Goal: Transaction & Acquisition: Download file/media

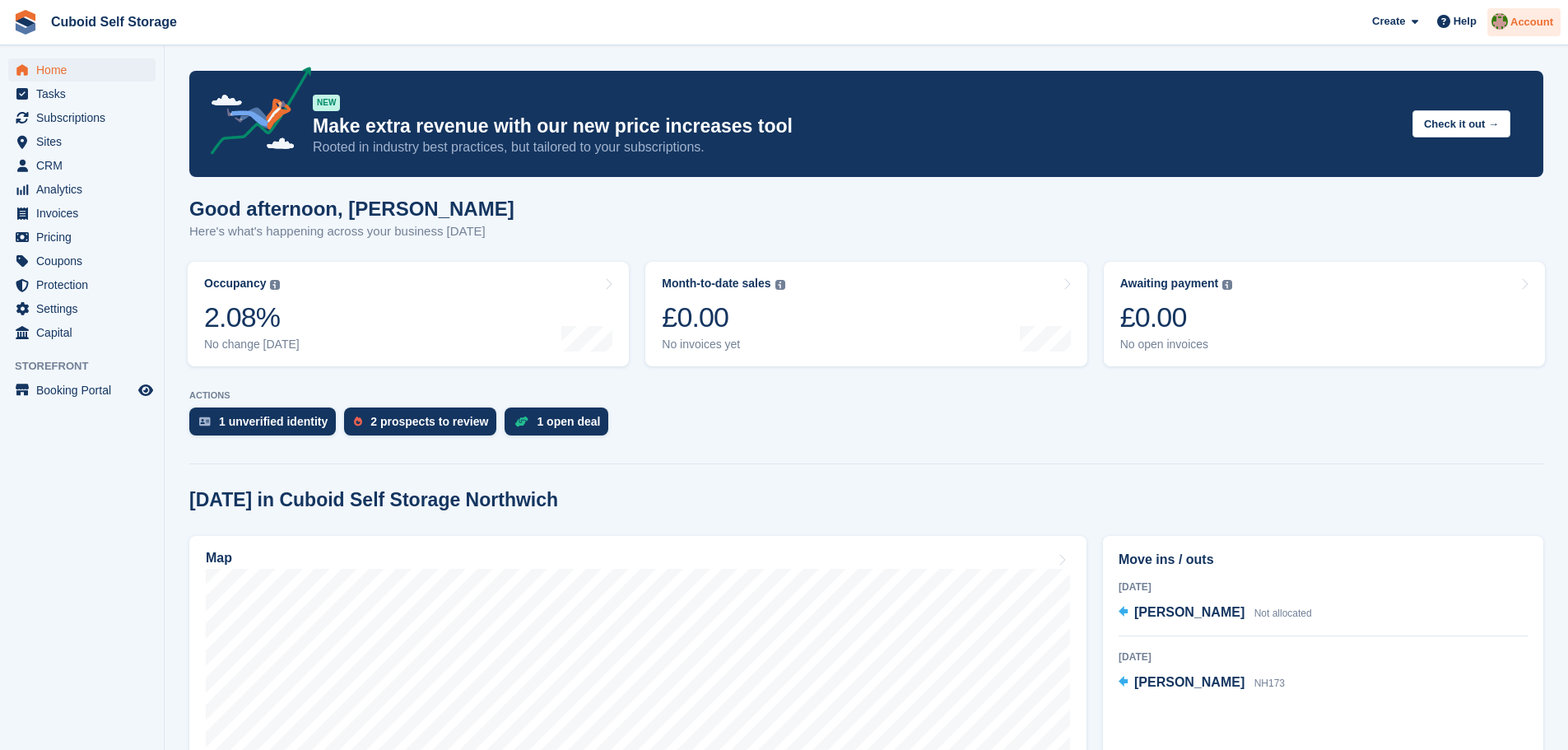
click at [1541, 25] on span "Account" at bounding box center [1531, 22] width 43 height 17
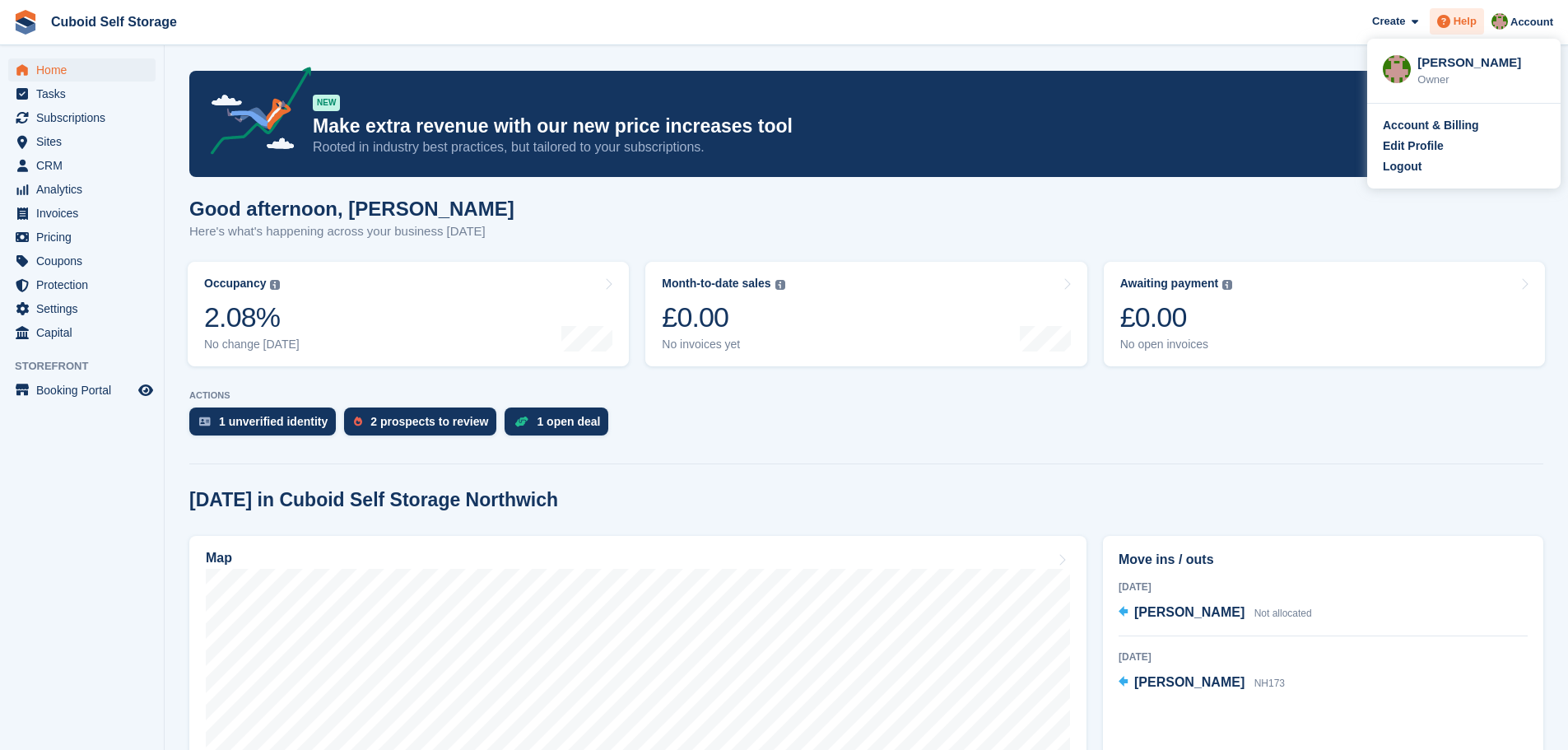
click at [1467, 28] on span "Help" at bounding box center [1464, 21] width 23 height 17
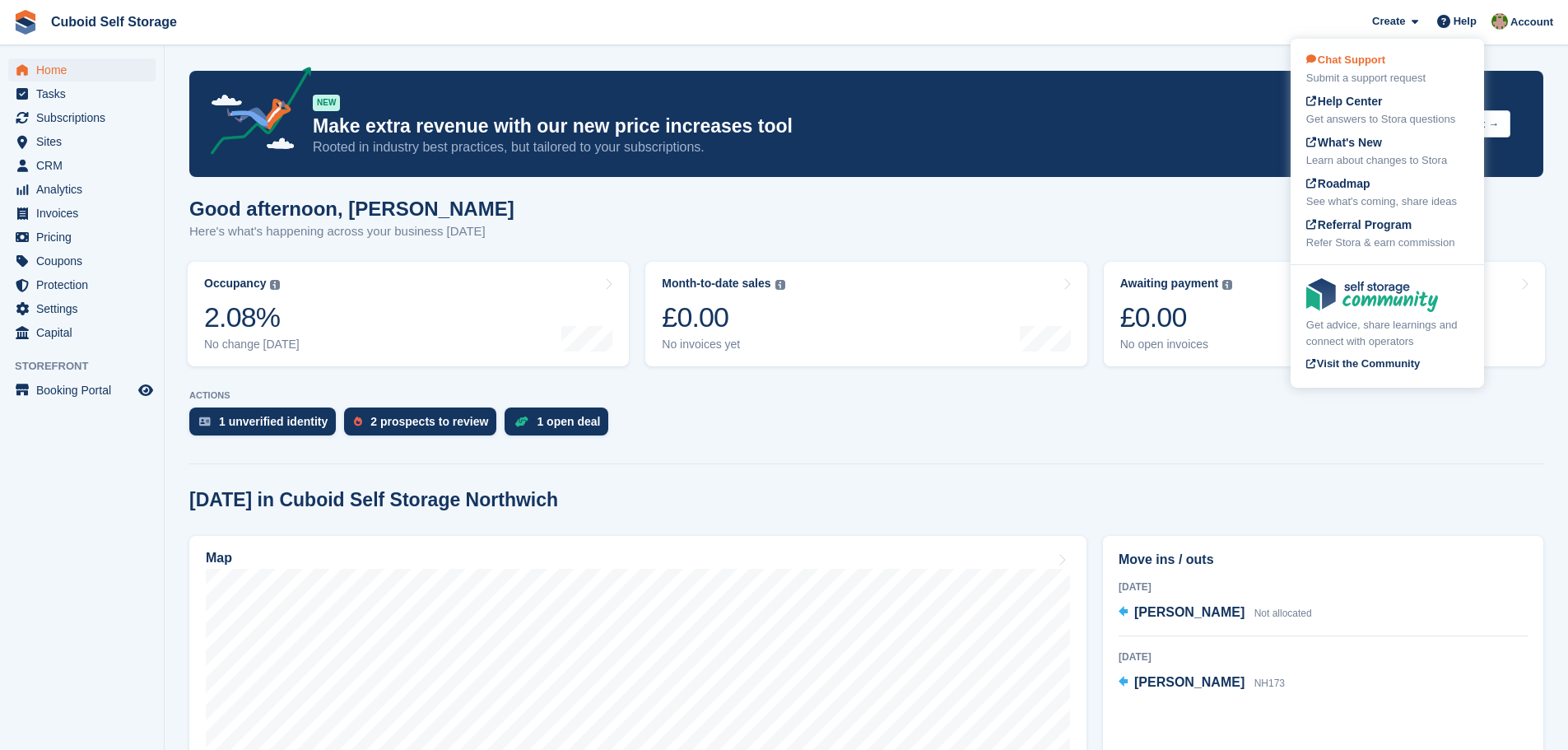
click at [1418, 68] on div "Chat Support Submit a support request" at bounding box center [1387, 69] width 162 height 35
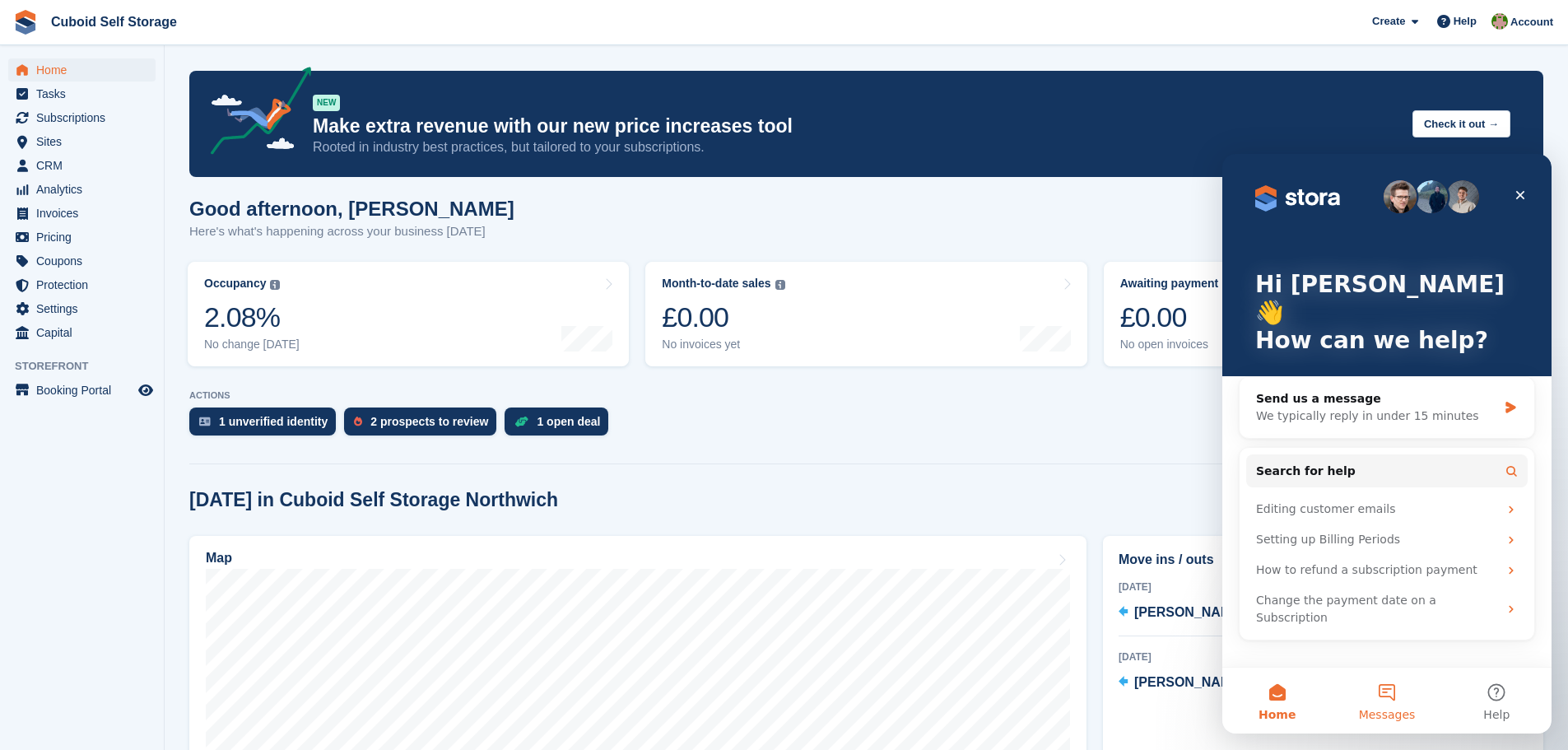
click at [1377, 703] on button "Messages" at bounding box center [1386, 701] width 109 height 66
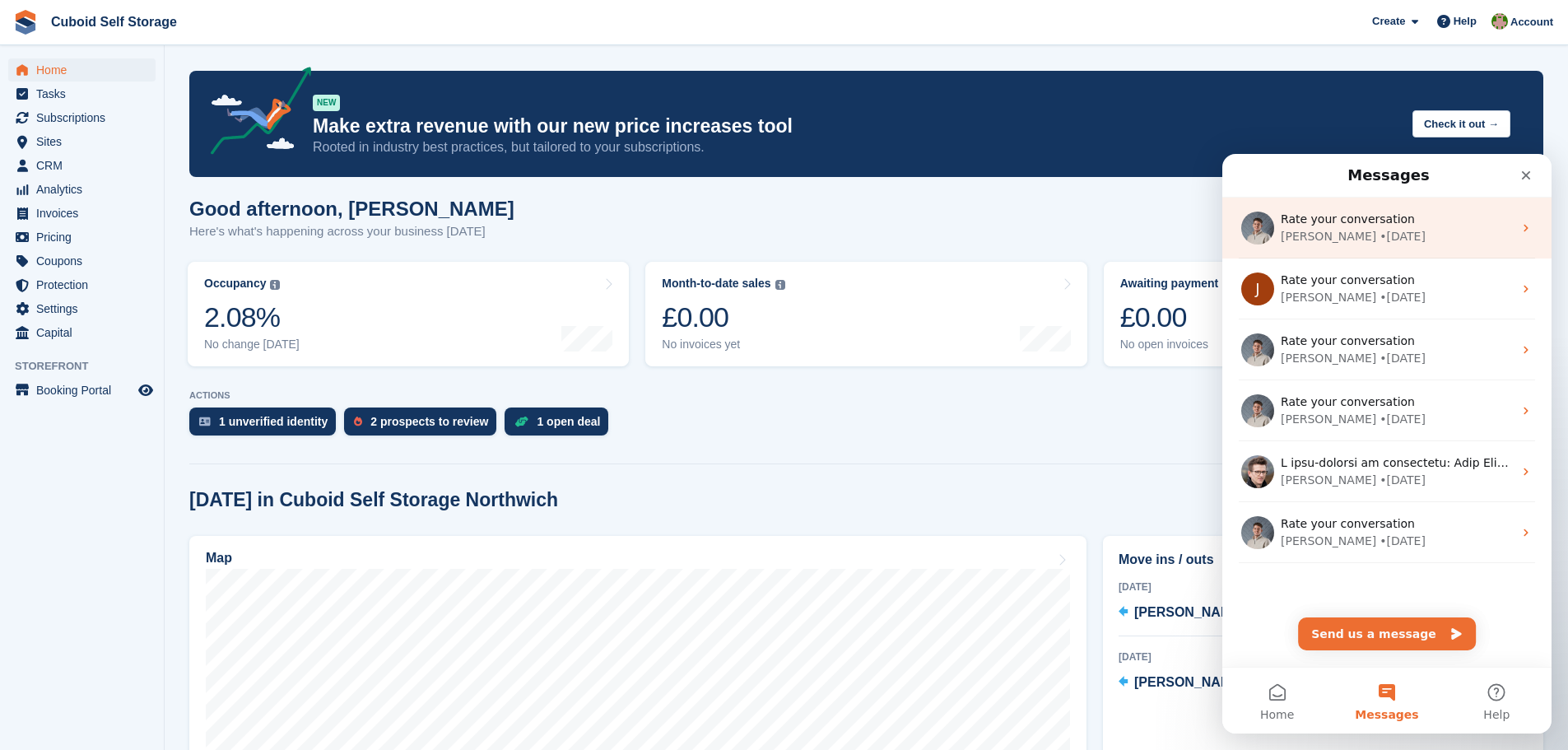
click at [1508, 233] on div "Rate your conversation [PERSON_NAME] • [DATE]" at bounding box center [1387, 228] width 329 height 61
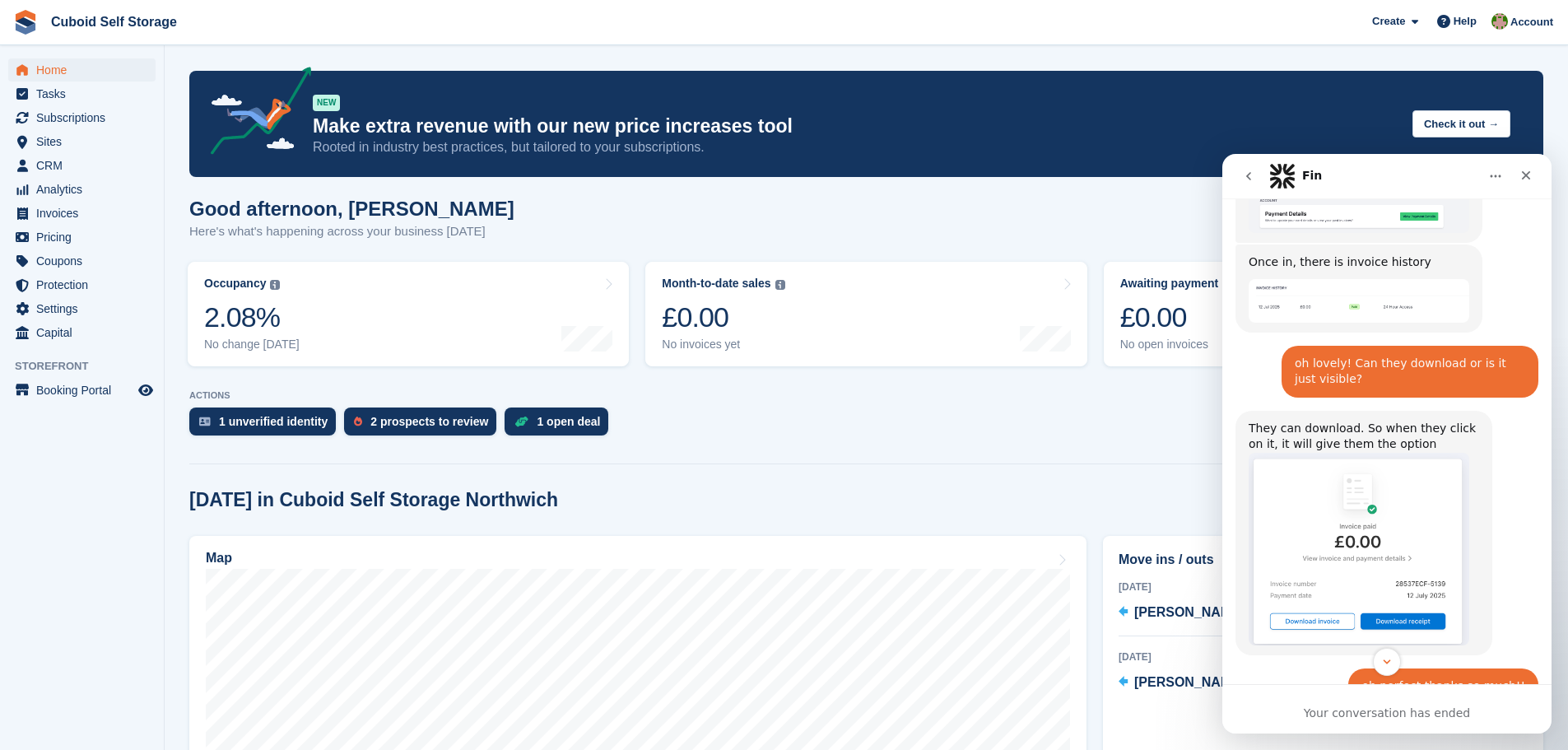
scroll to position [1418, 0]
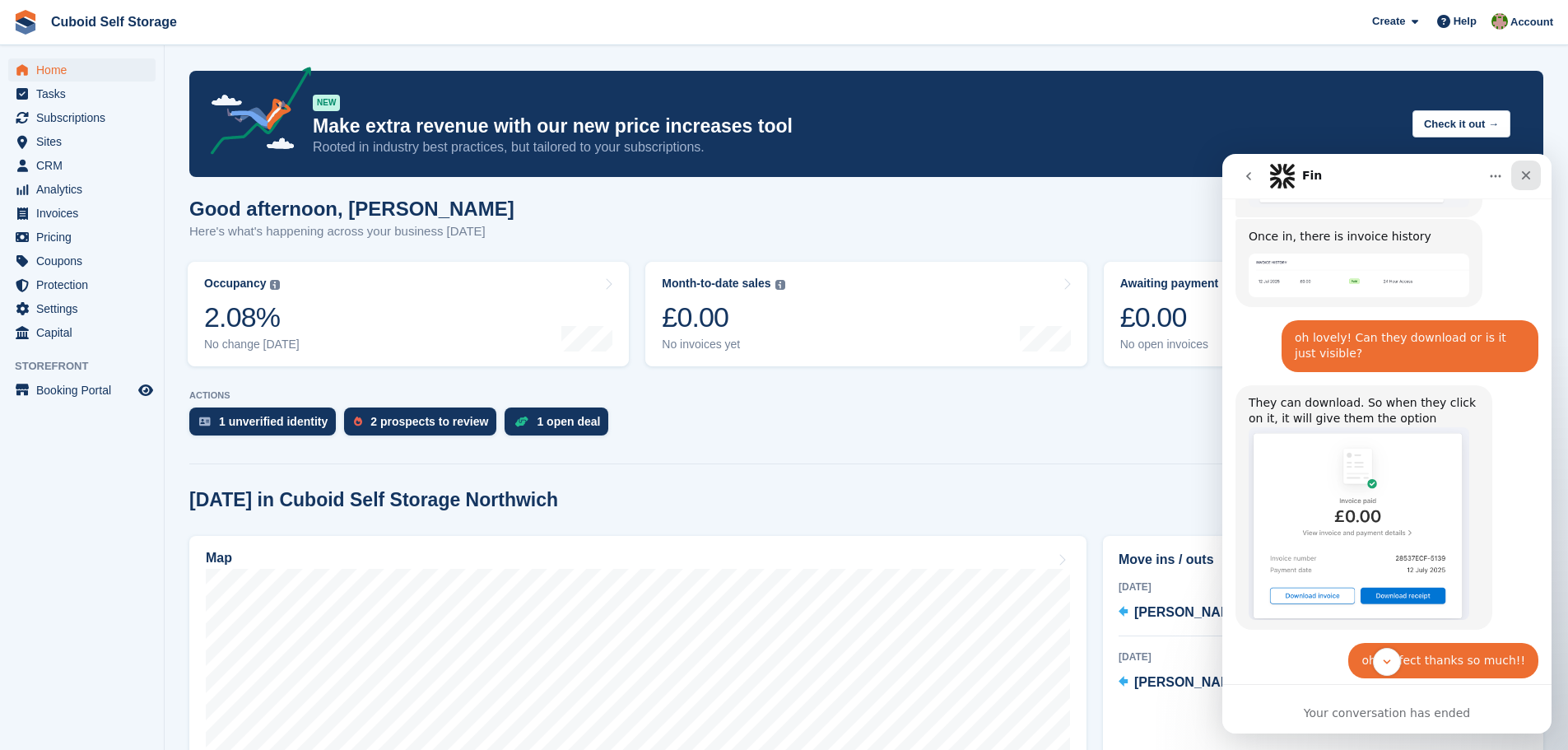
click at [1530, 179] on icon "Close" at bounding box center [1527, 176] width 9 height 9
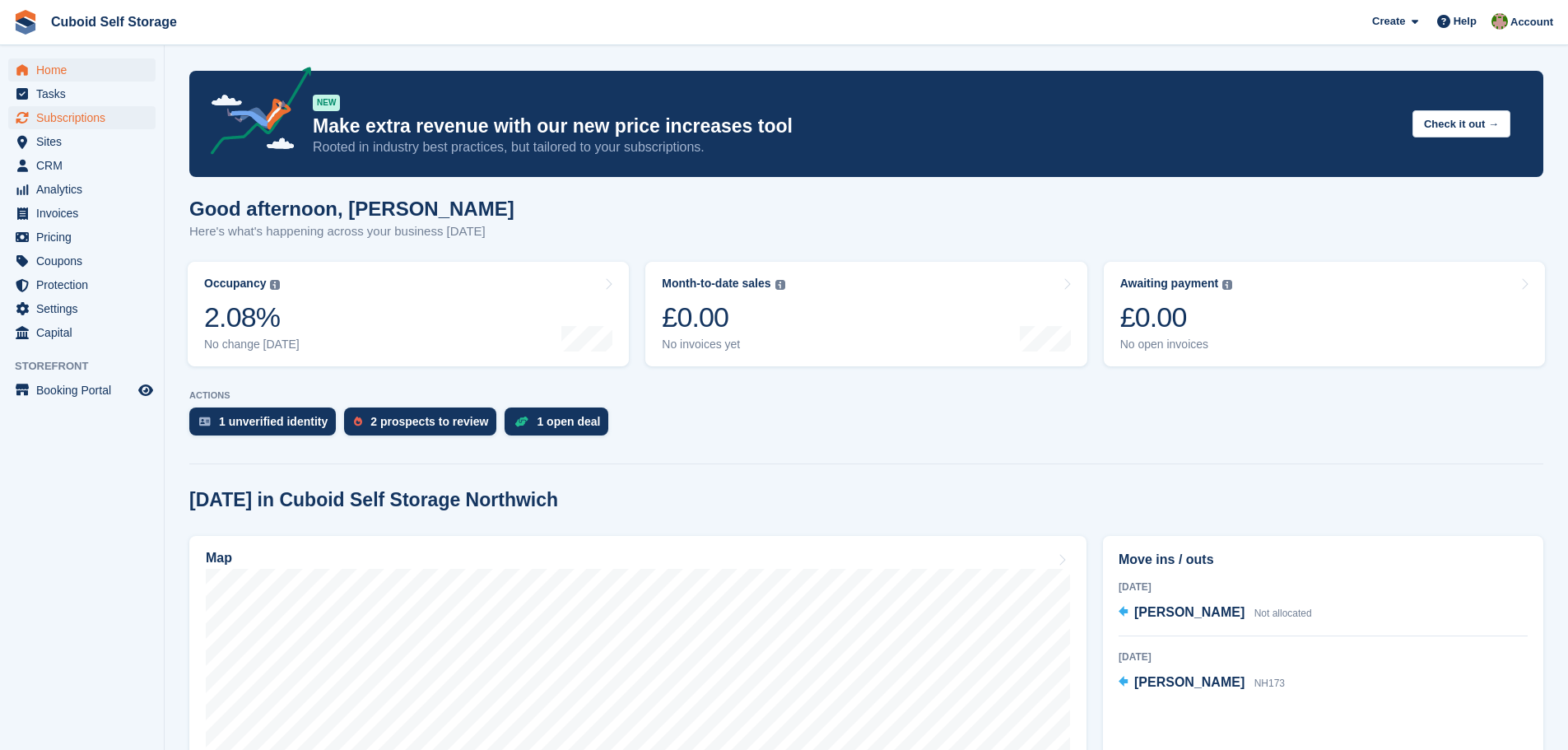
scroll to position [1830, 0]
click at [85, 115] on span "Subscriptions" at bounding box center [85, 117] width 98 height 23
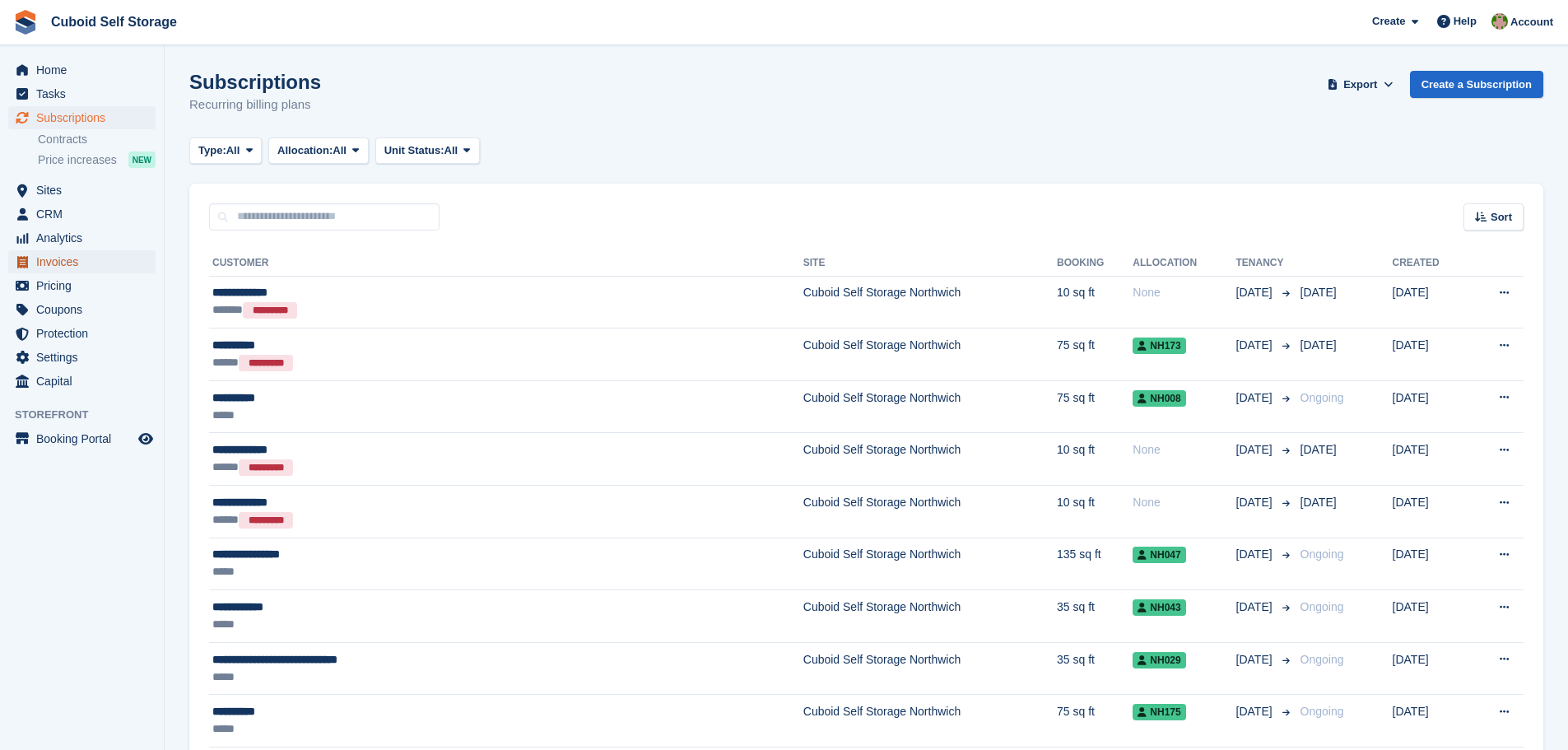
click at [70, 268] on span "Invoices" at bounding box center [85, 261] width 98 height 23
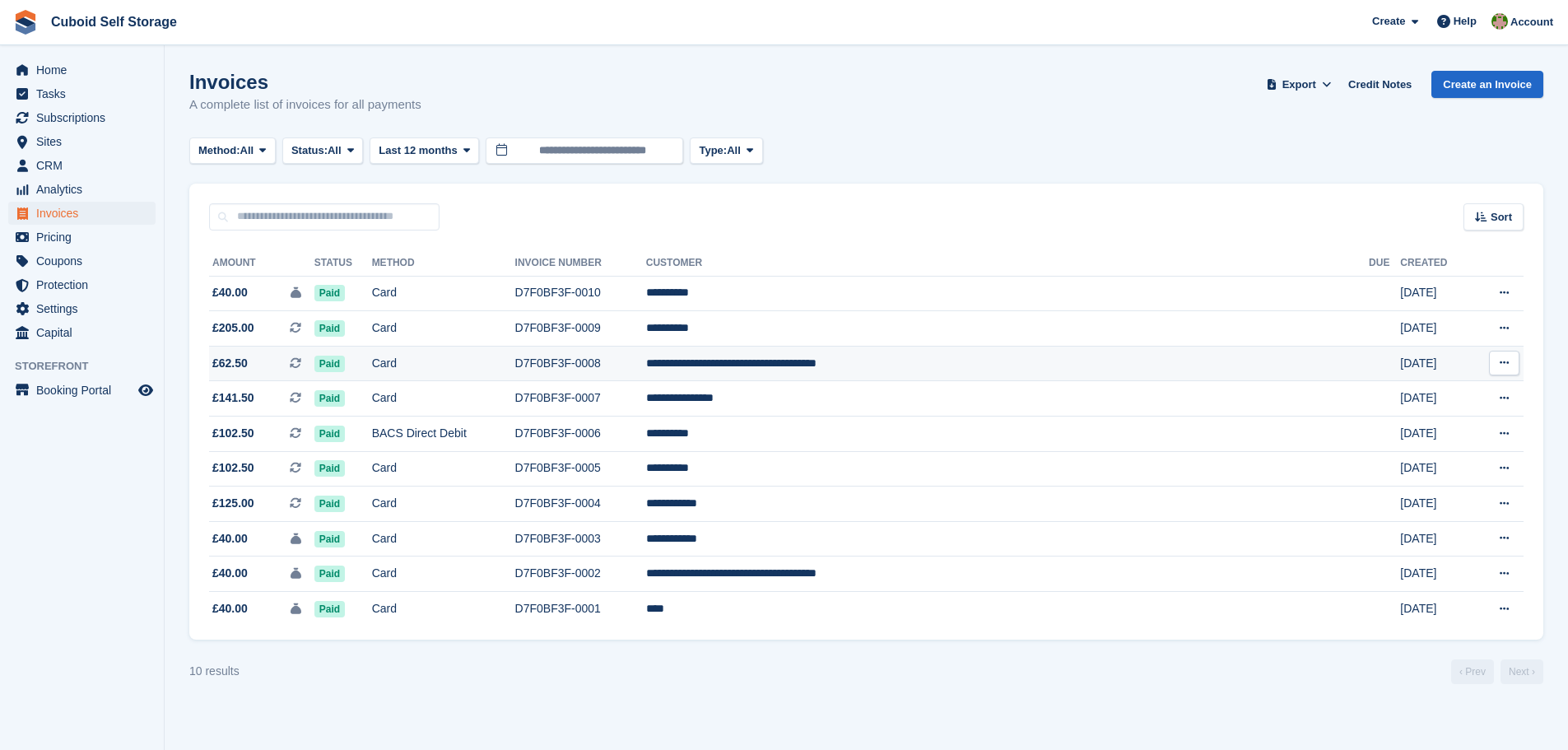
click at [1510, 364] on button at bounding box center [1504, 363] width 30 height 25
click at [1443, 394] on p "Download PDF" at bounding box center [1440, 395] width 143 height 21
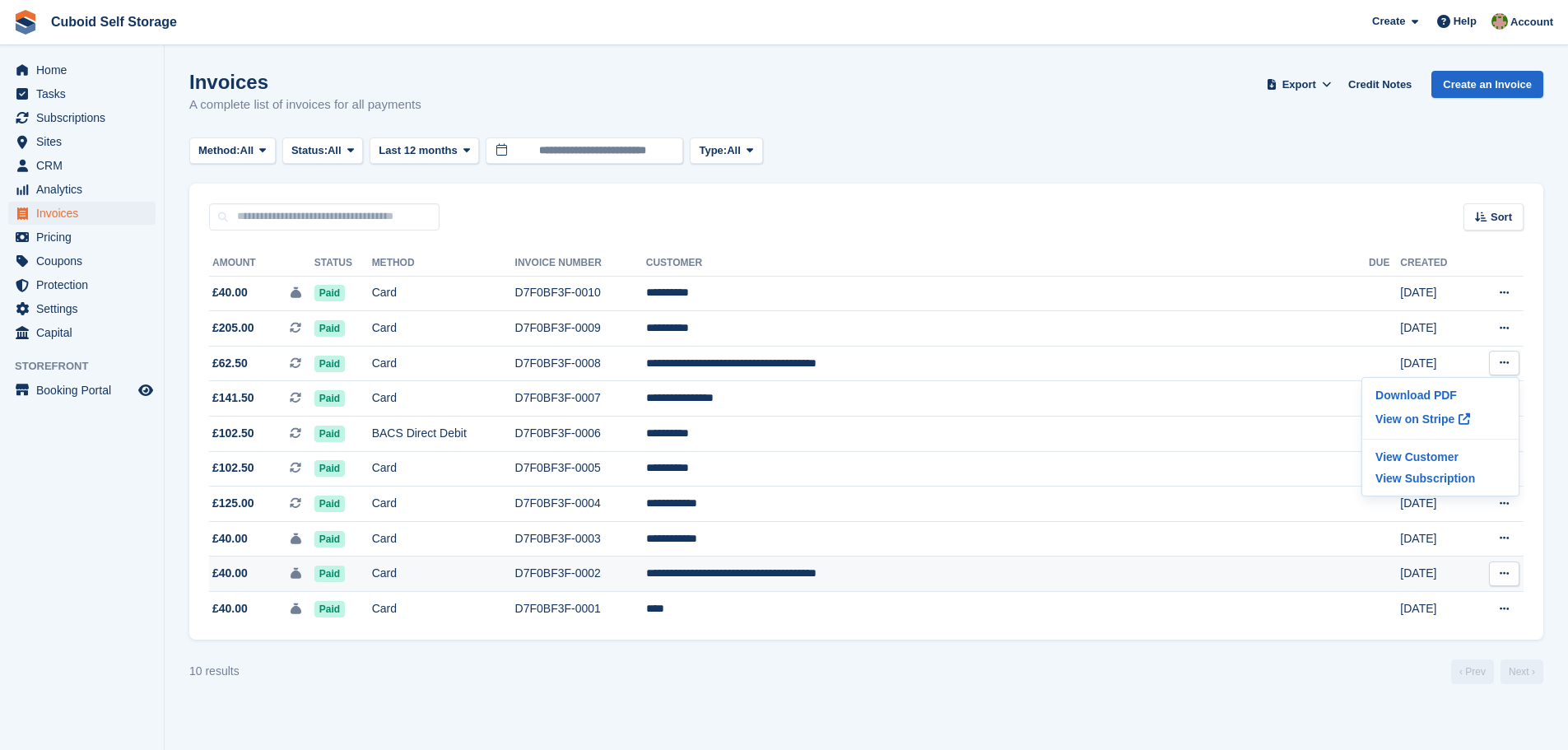
click at [1513, 575] on button at bounding box center [1504, 573] width 30 height 25
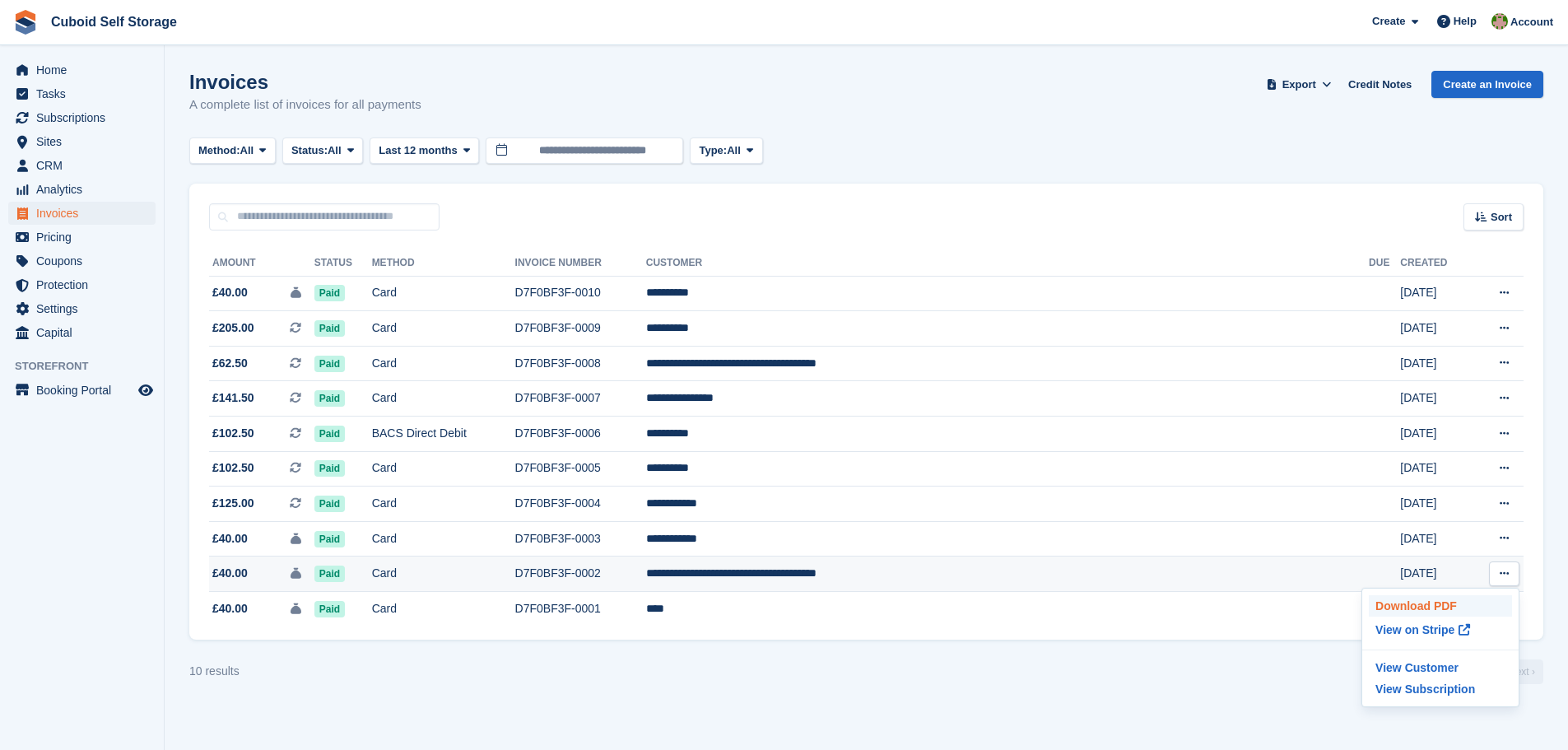
click at [1471, 597] on p "Download PDF" at bounding box center [1440, 606] width 143 height 21
